Goal: Task Accomplishment & Management: Manage account settings

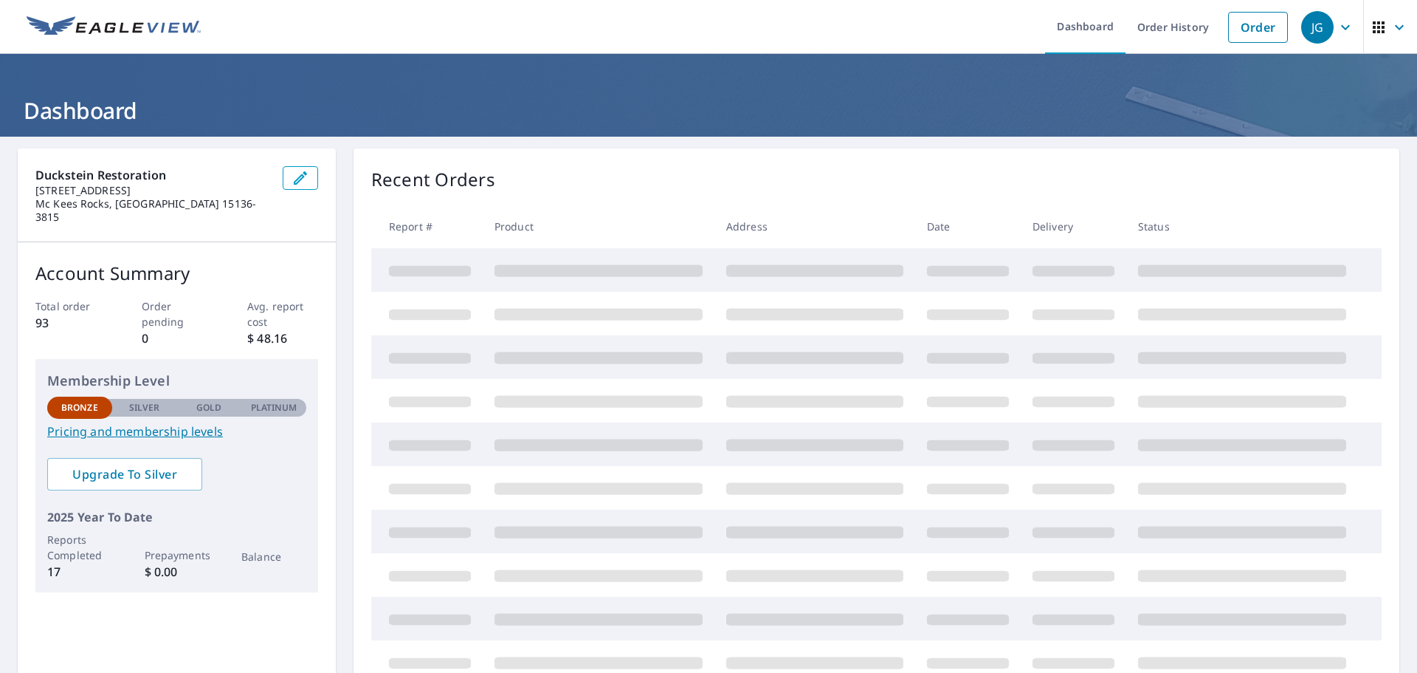
click at [1337, 31] on icon "button" at bounding box center [1346, 27] width 18 height 18
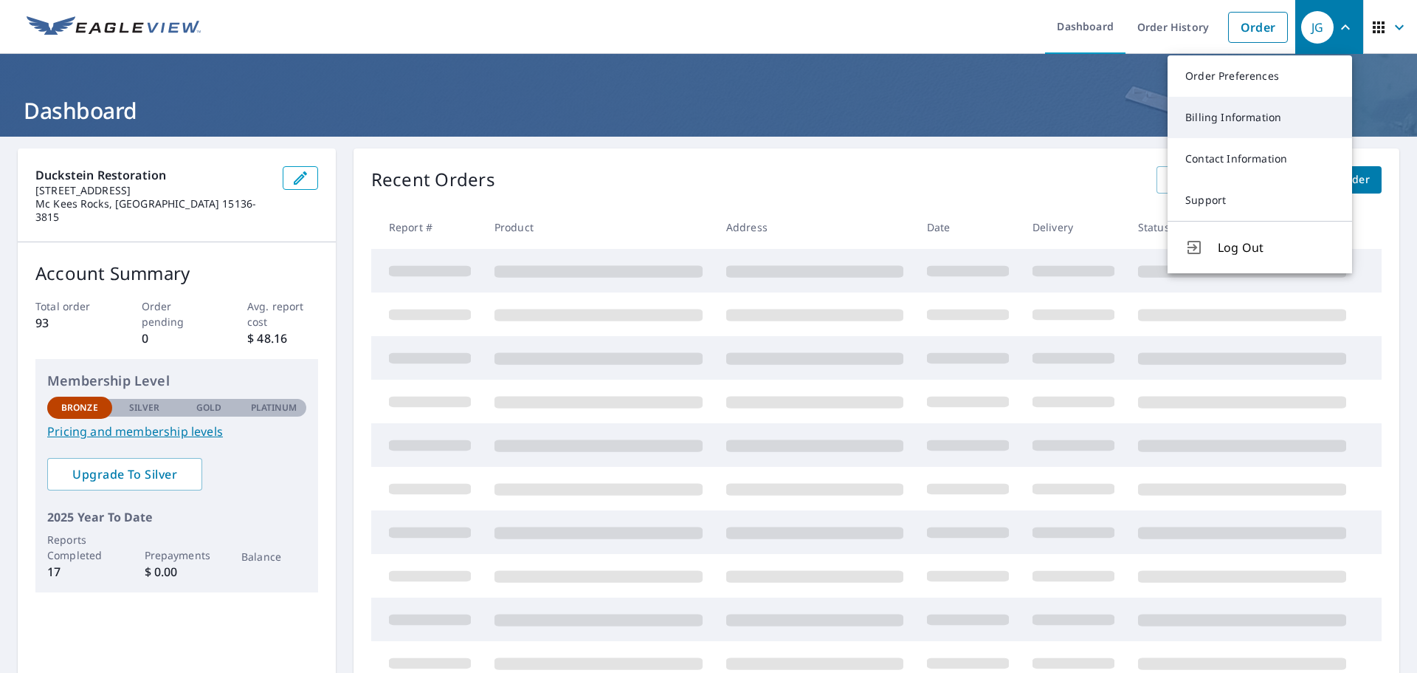
click at [1264, 108] on link "Billing Information" at bounding box center [1260, 117] width 185 height 41
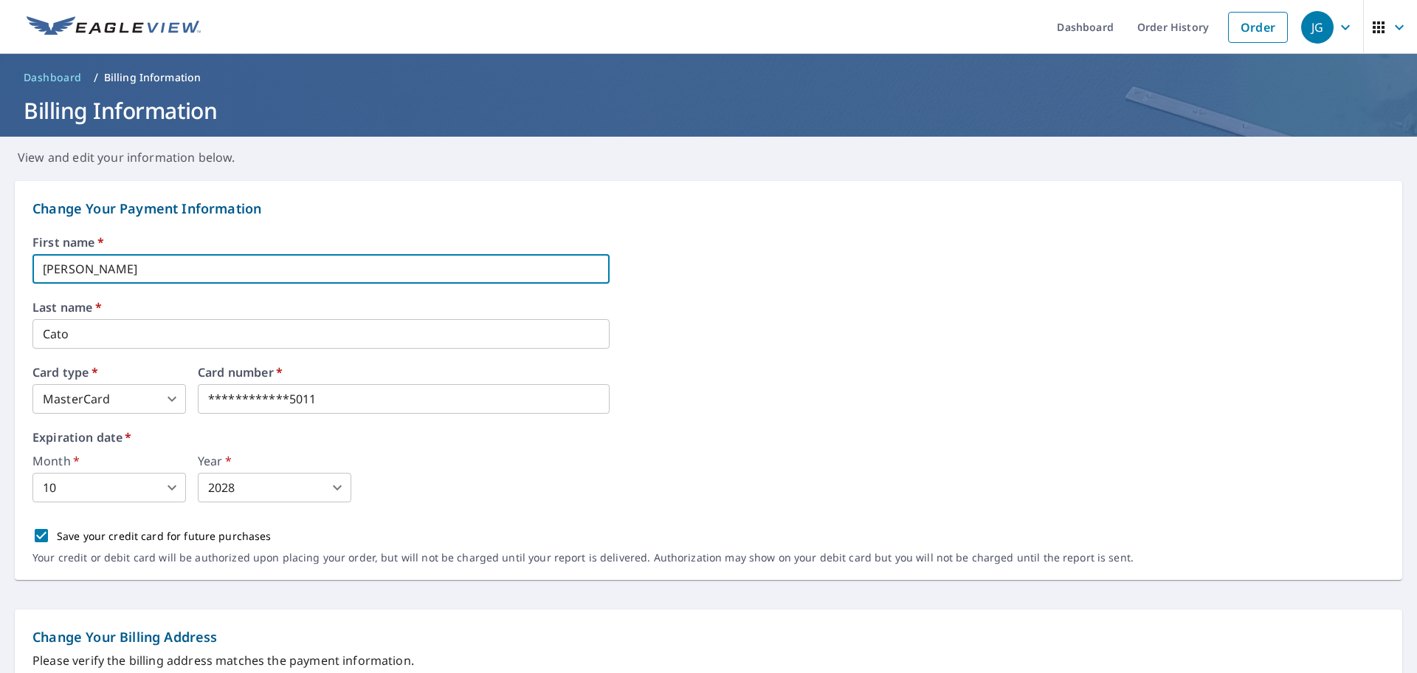
drag, startPoint x: 269, startPoint y: 269, endPoint x: 113, endPoint y: 289, distance: 157.9
click at [0, 264] on form "**********" at bounding box center [708, 683] width 1417 height 1035
type input "[PERSON_NAME]"
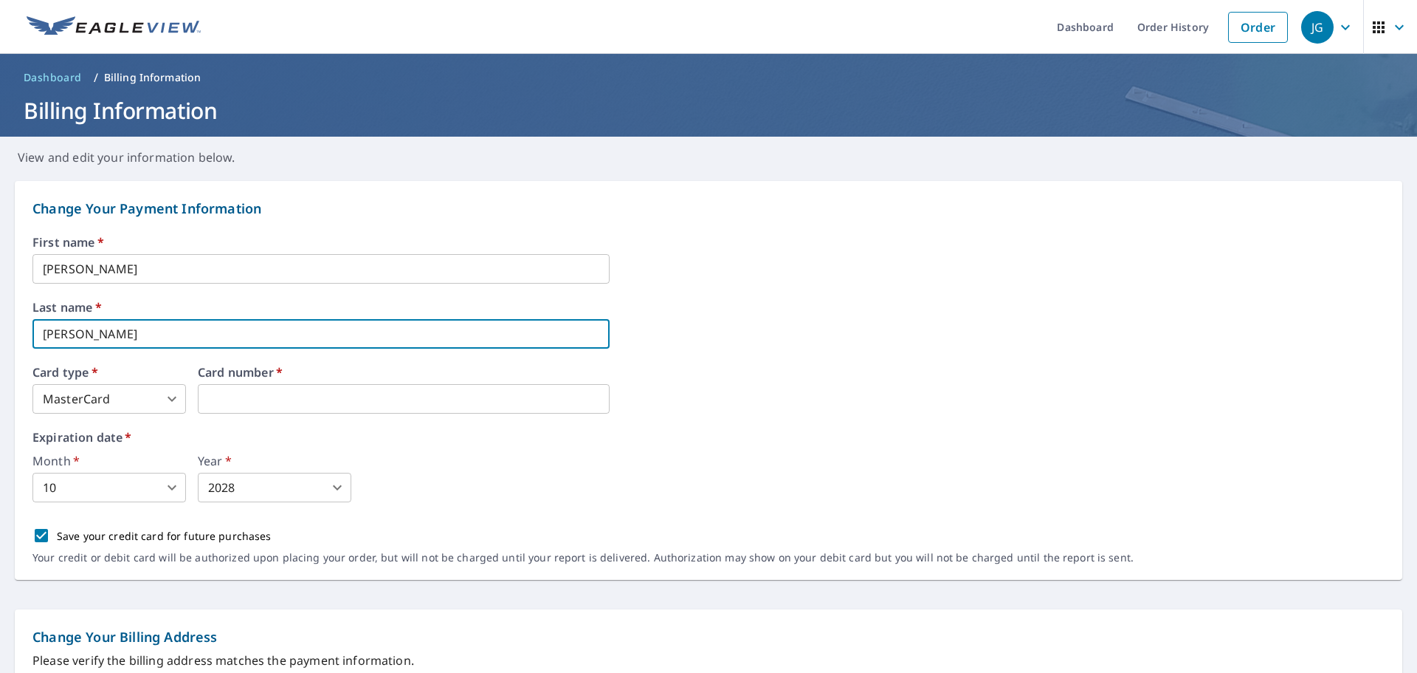
type input "[PERSON_NAME]"
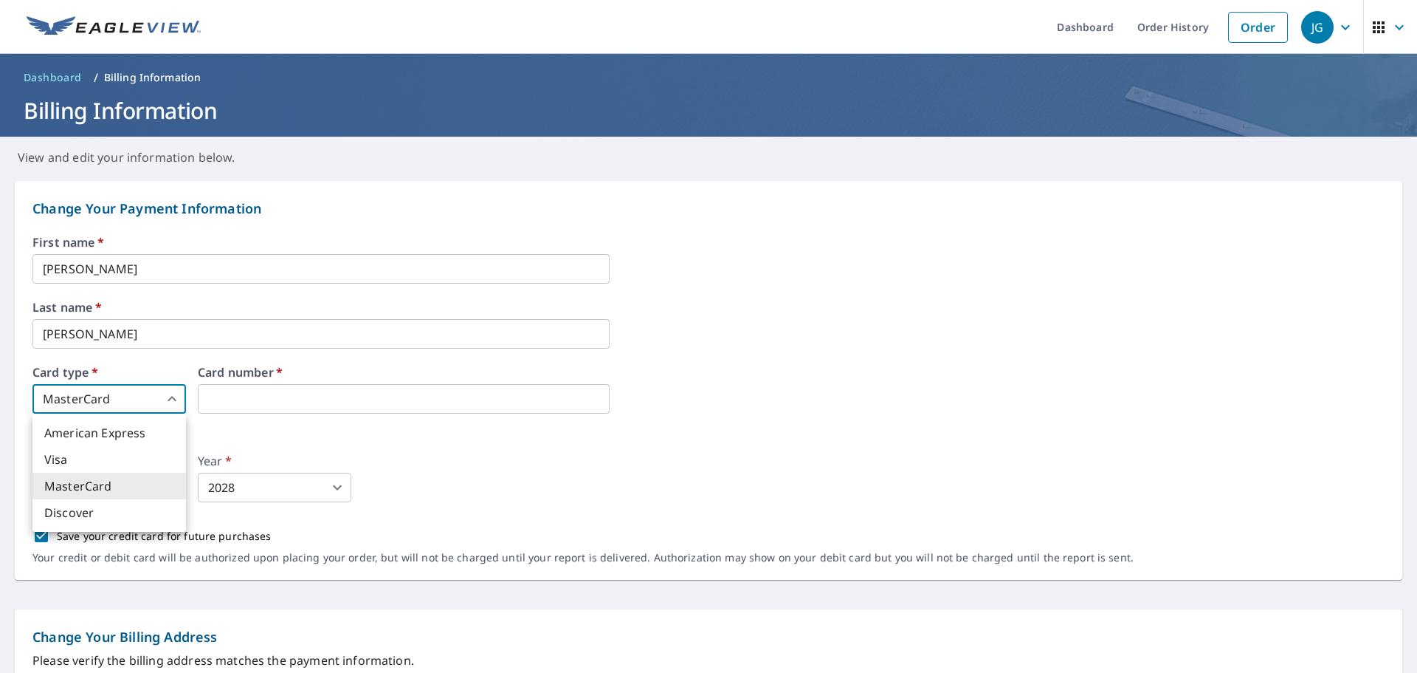
click at [138, 399] on body "JG JG Dashboard Order History Order JG Dashboard / Billing Information Billing …" at bounding box center [708, 336] width 1417 height 673
click at [101, 466] on li "Visa" at bounding box center [109, 459] width 154 height 27
type input "2"
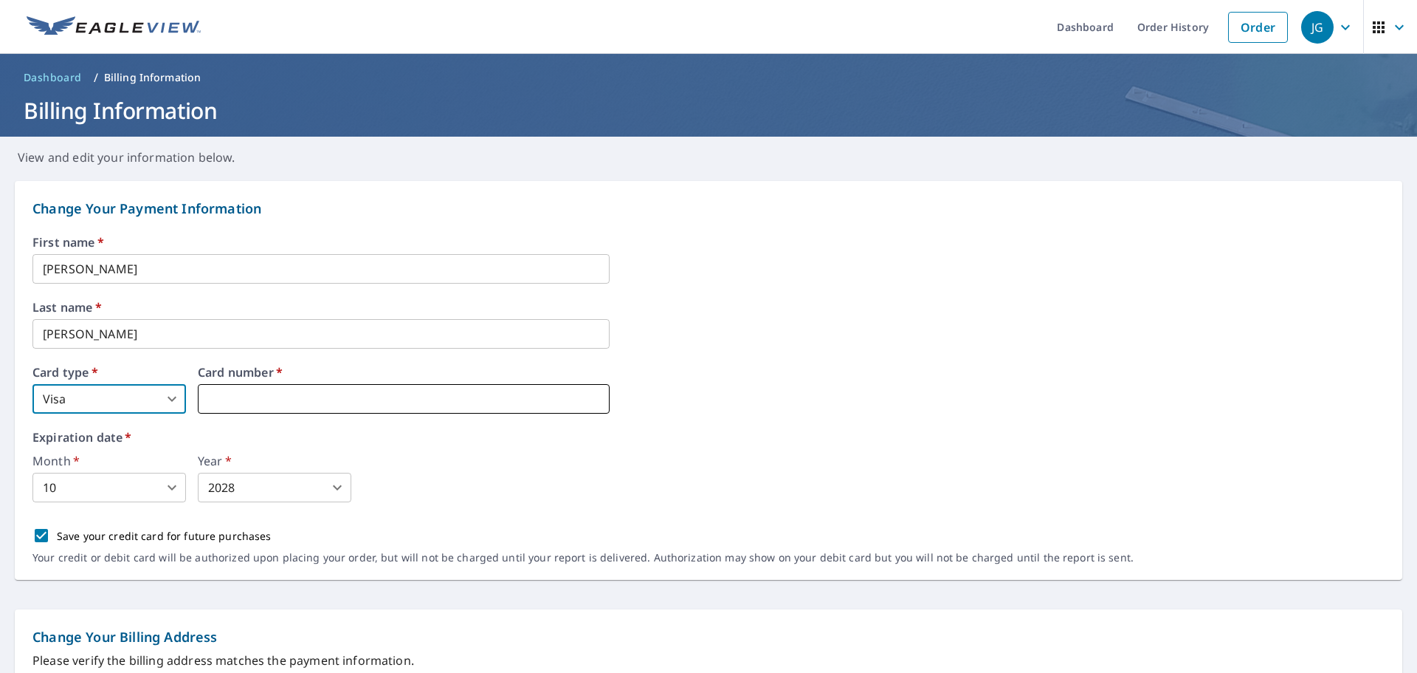
click at [312, 410] on iframe at bounding box center [404, 399] width 412 height 30
click at [317, 408] on iframe at bounding box center [404, 399] width 412 height 30
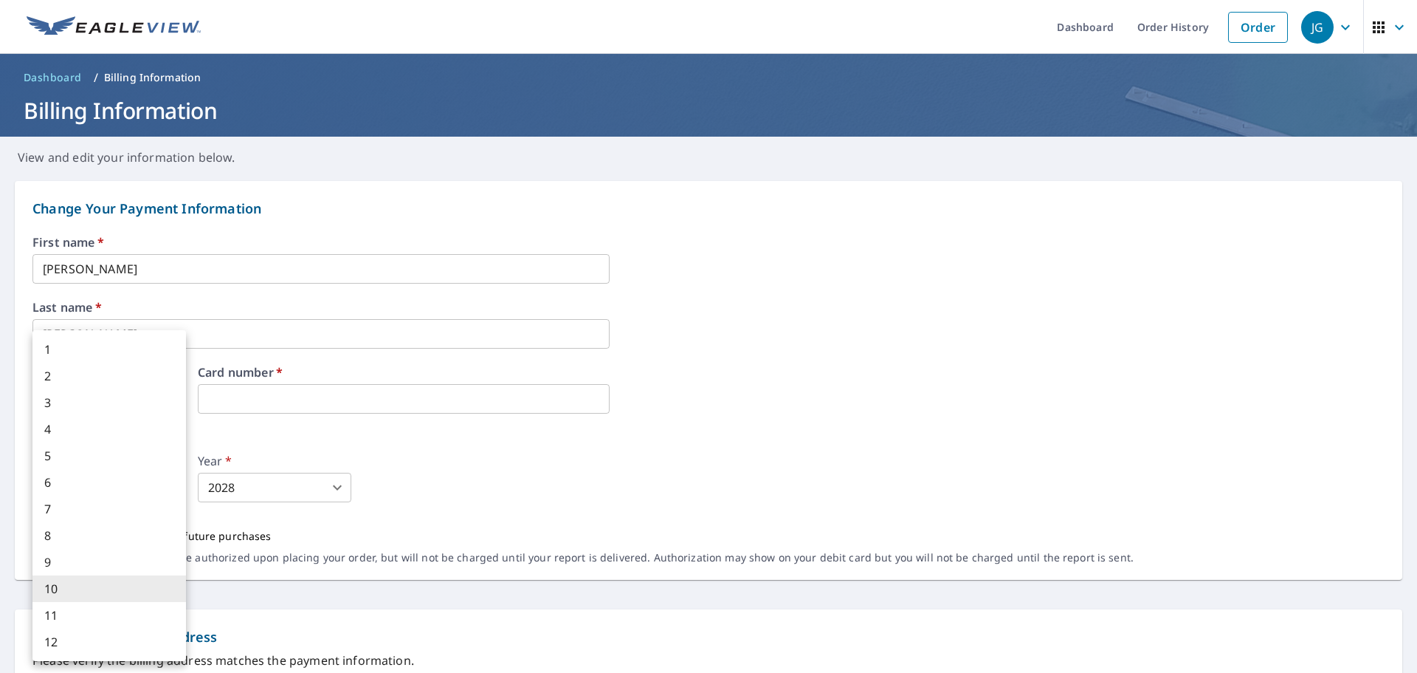
click at [148, 483] on body "JG JG Dashboard Order History Order JG Dashboard / Billing Information Billing …" at bounding box center [708, 336] width 1417 height 673
click at [78, 439] on li "4" at bounding box center [109, 429] width 154 height 27
type input "4"
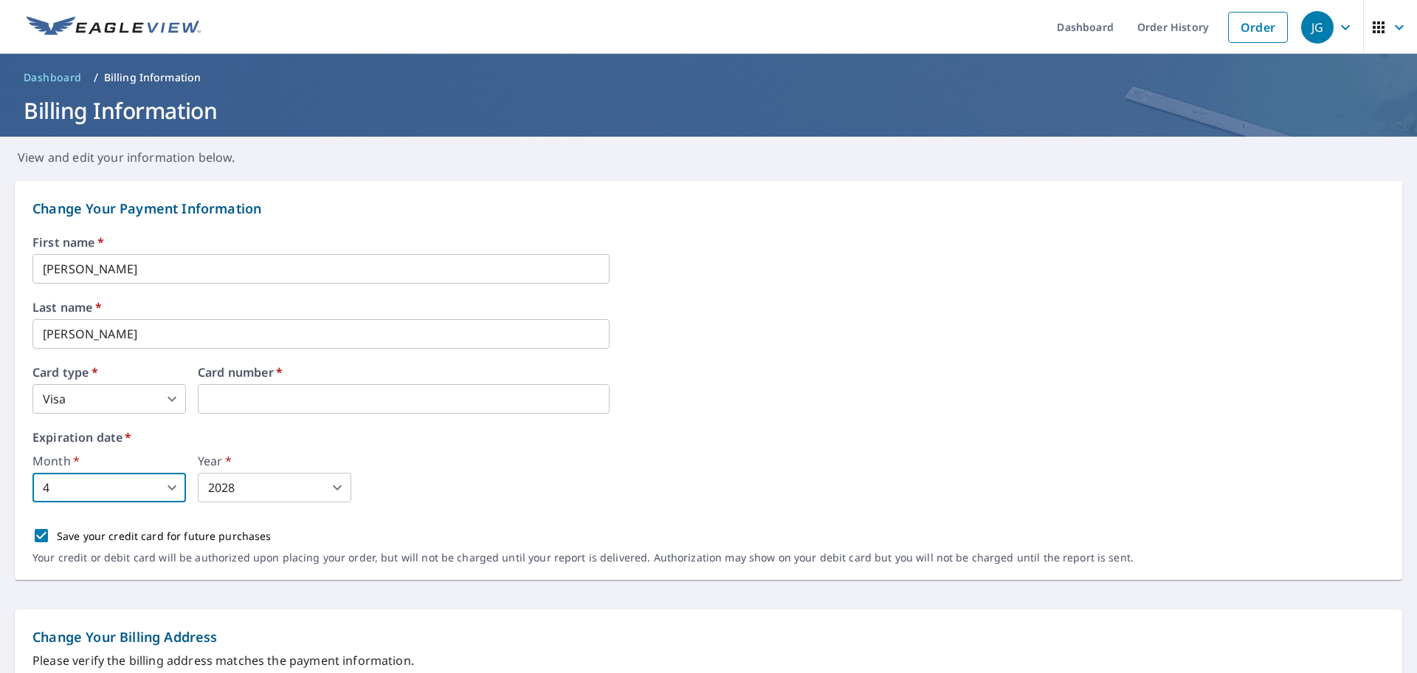
click at [330, 487] on body "JG JG Dashboard Order History Order JG Dashboard / Billing Information Billing …" at bounding box center [708, 336] width 1417 height 673
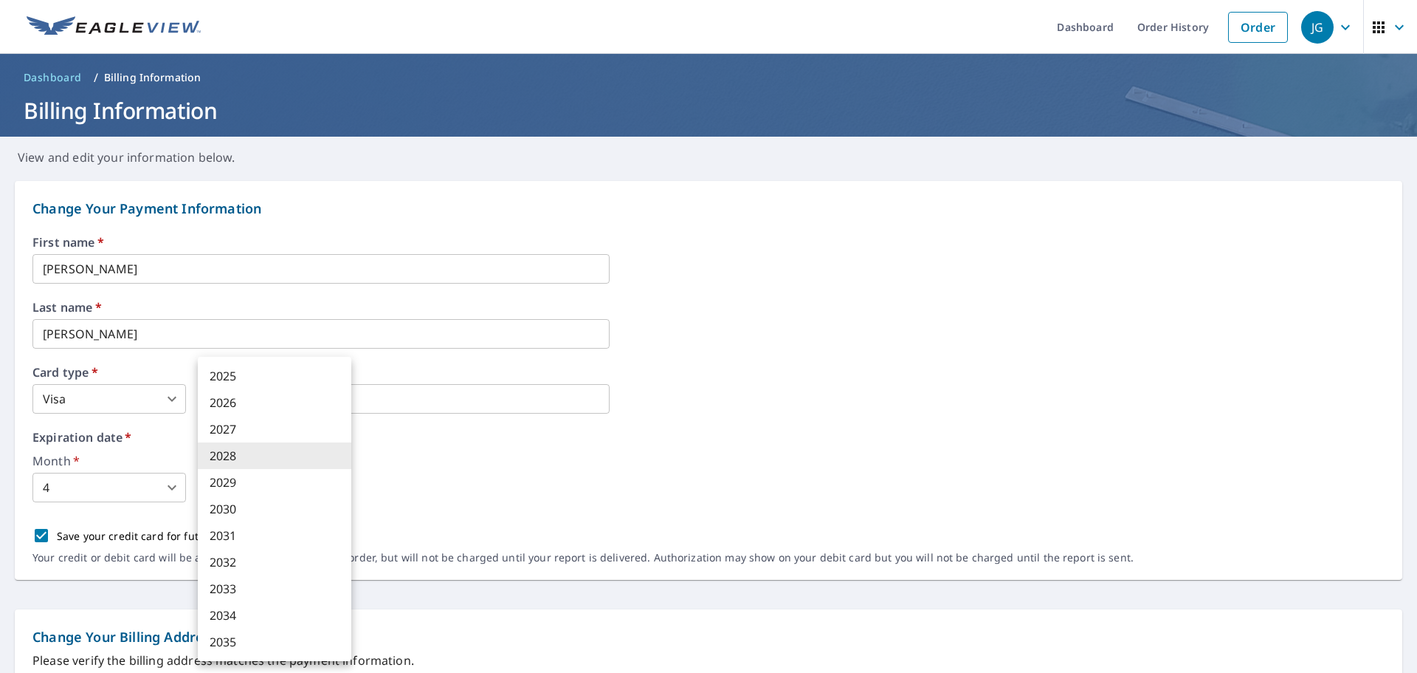
click at [279, 486] on li "2029" at bounding box center [275, 482] width 154 height 27
type input "2029"
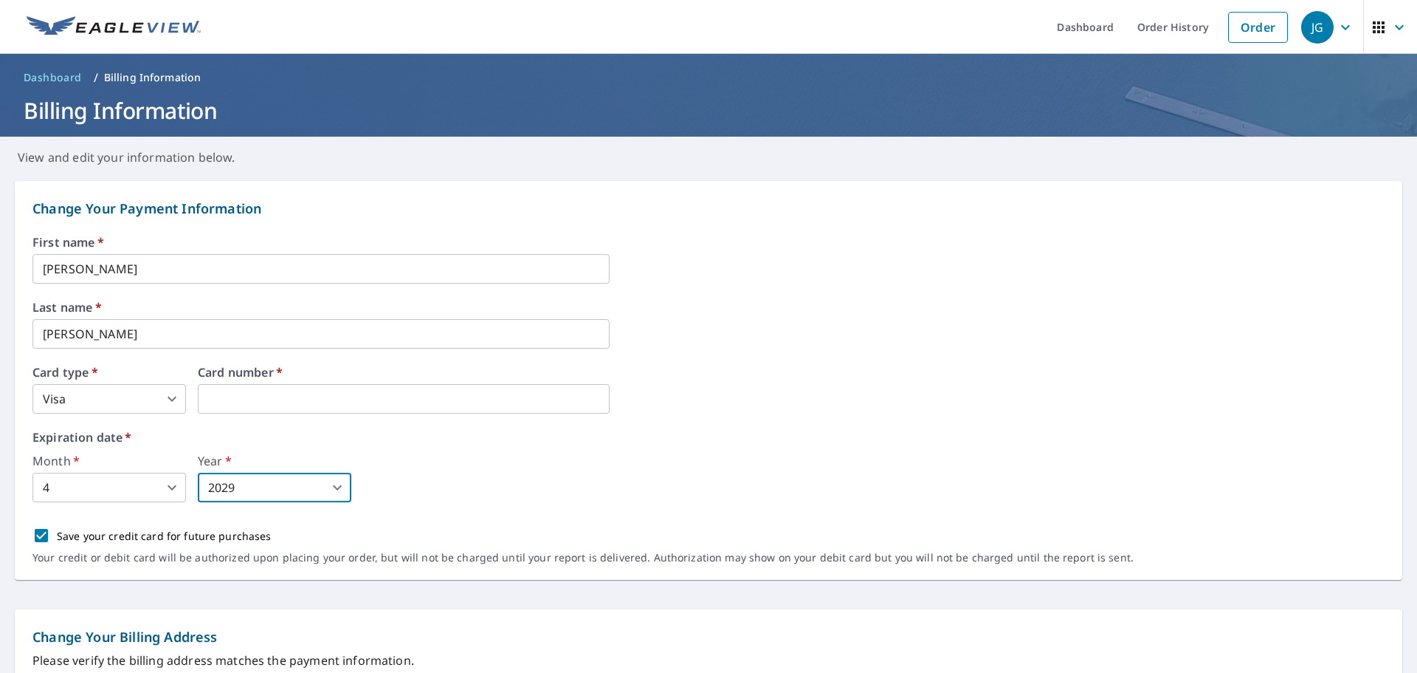
click at [757, 431] on label "Expiration date   *" at bounding box center [708, 437] width 1352 height 12
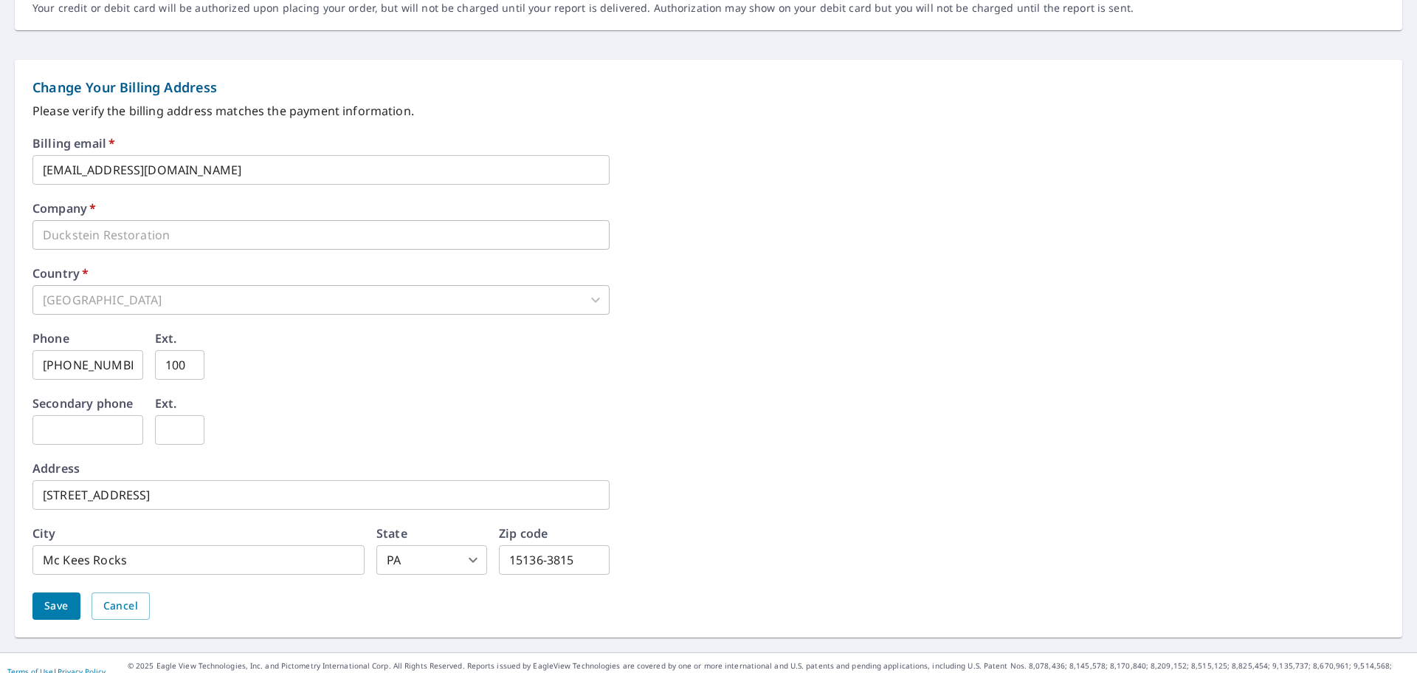
scroll to position [566, 0]
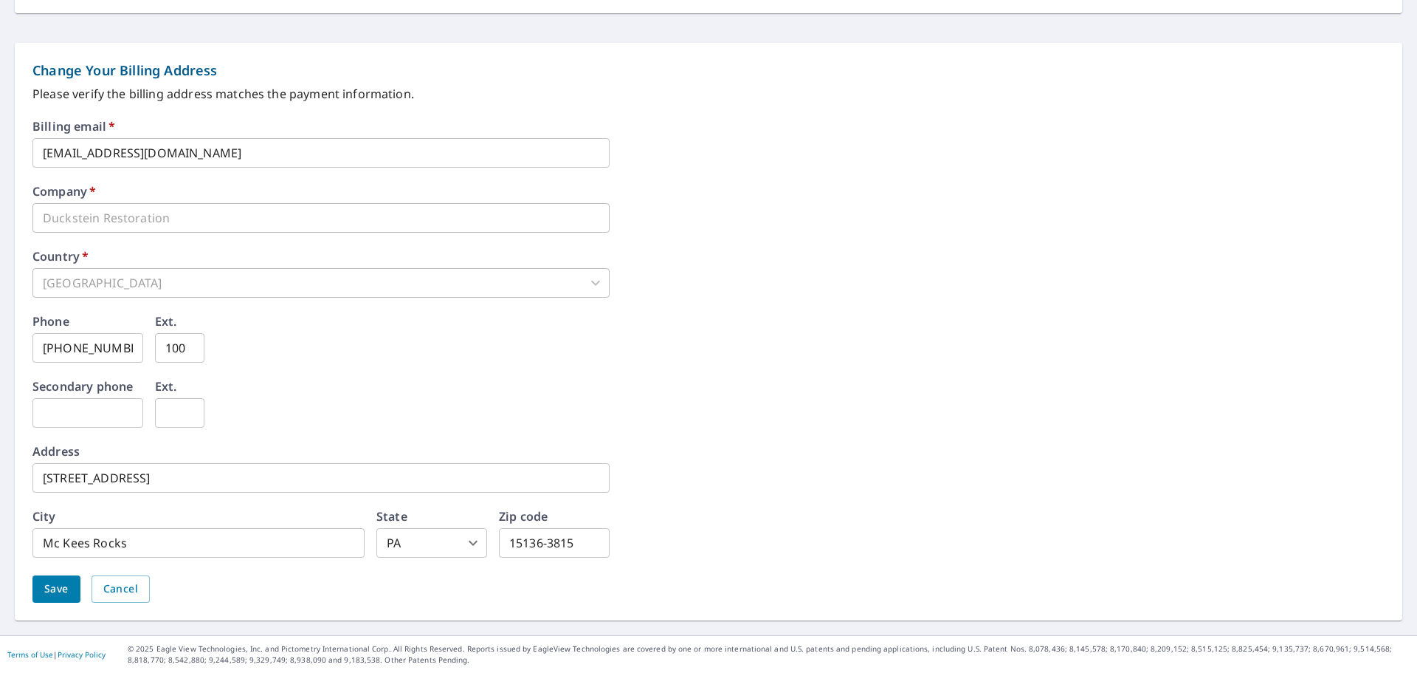
click at [63, 589] on span "Save" at bounding box center [56, 589] width 24 height 18
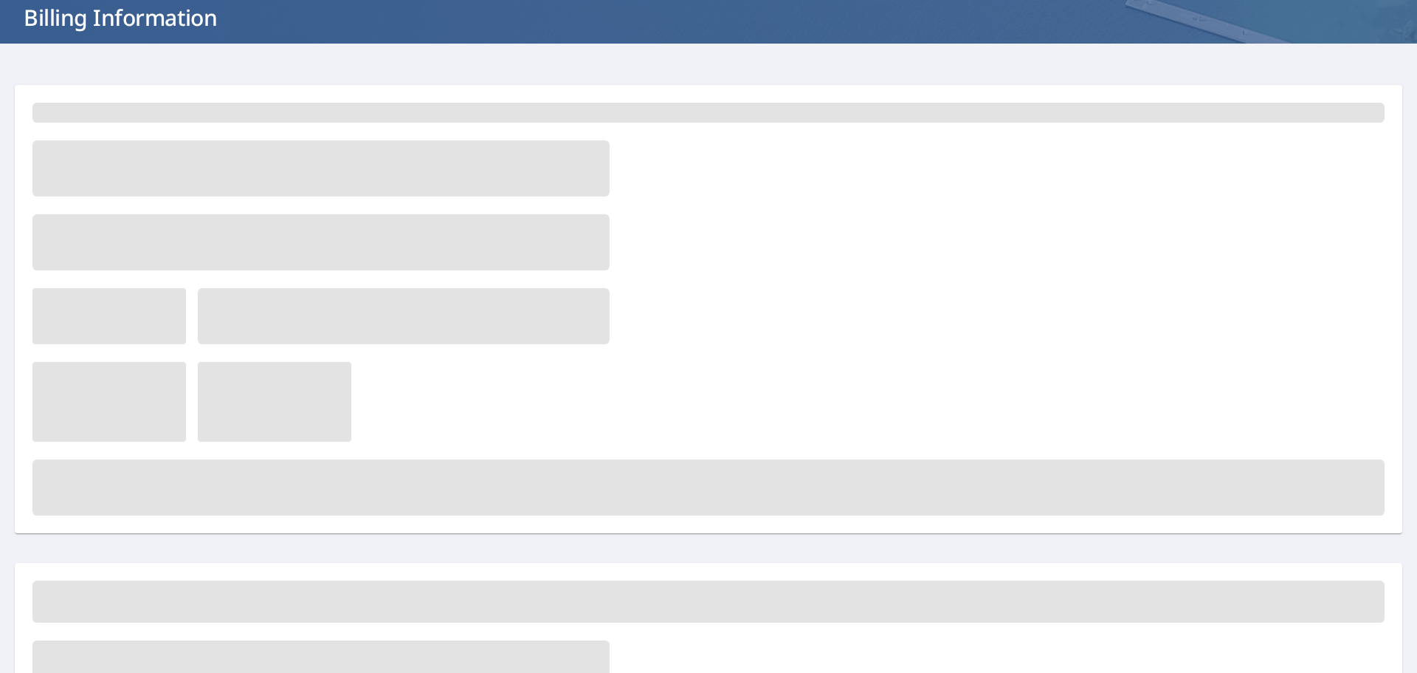
scroll to position [0, 0]
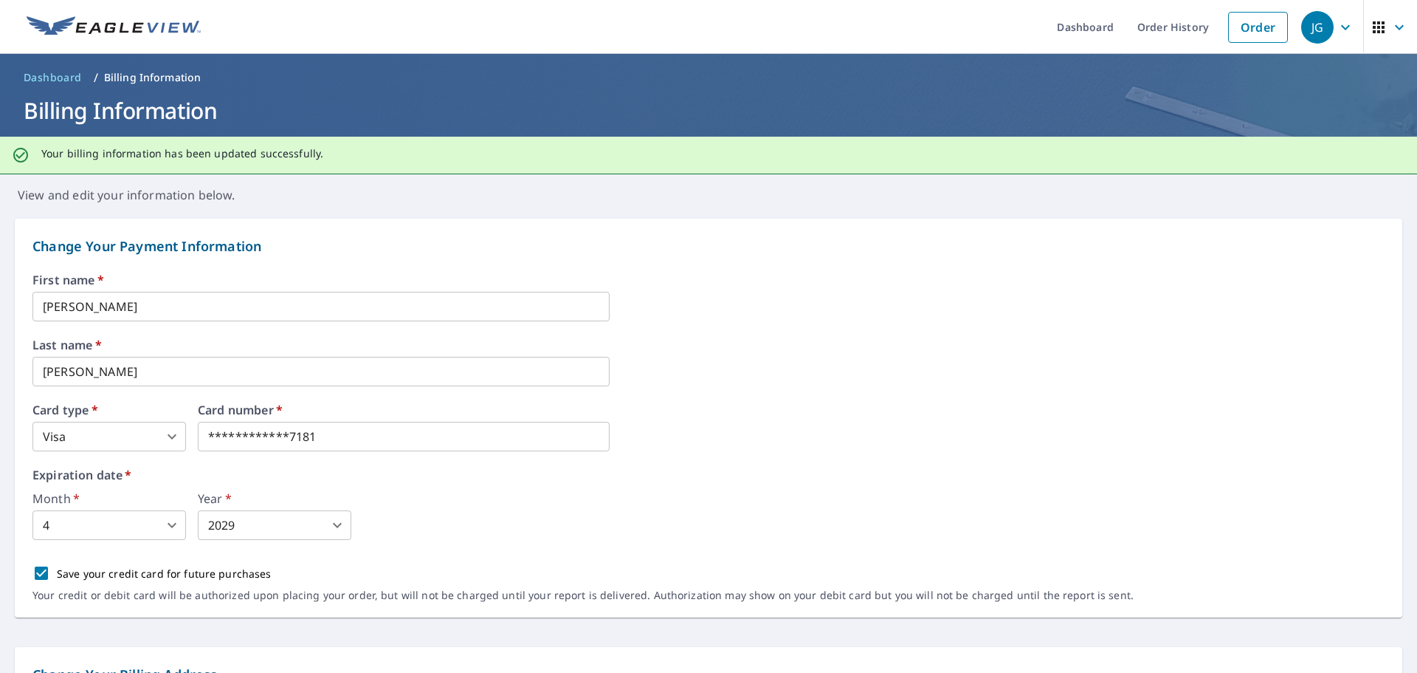
drag, startPoint x: 775, startPoint y: 365, endPoint x: 989, endPoint y: 159, distance: 296.6
click at [774, 365] on div "Last name   * [PERSON_NAME] ​" at bounding box center [708, 362] width 1352 height 47
